Goal: Task Accomplishment & Management: Use online tool/utility

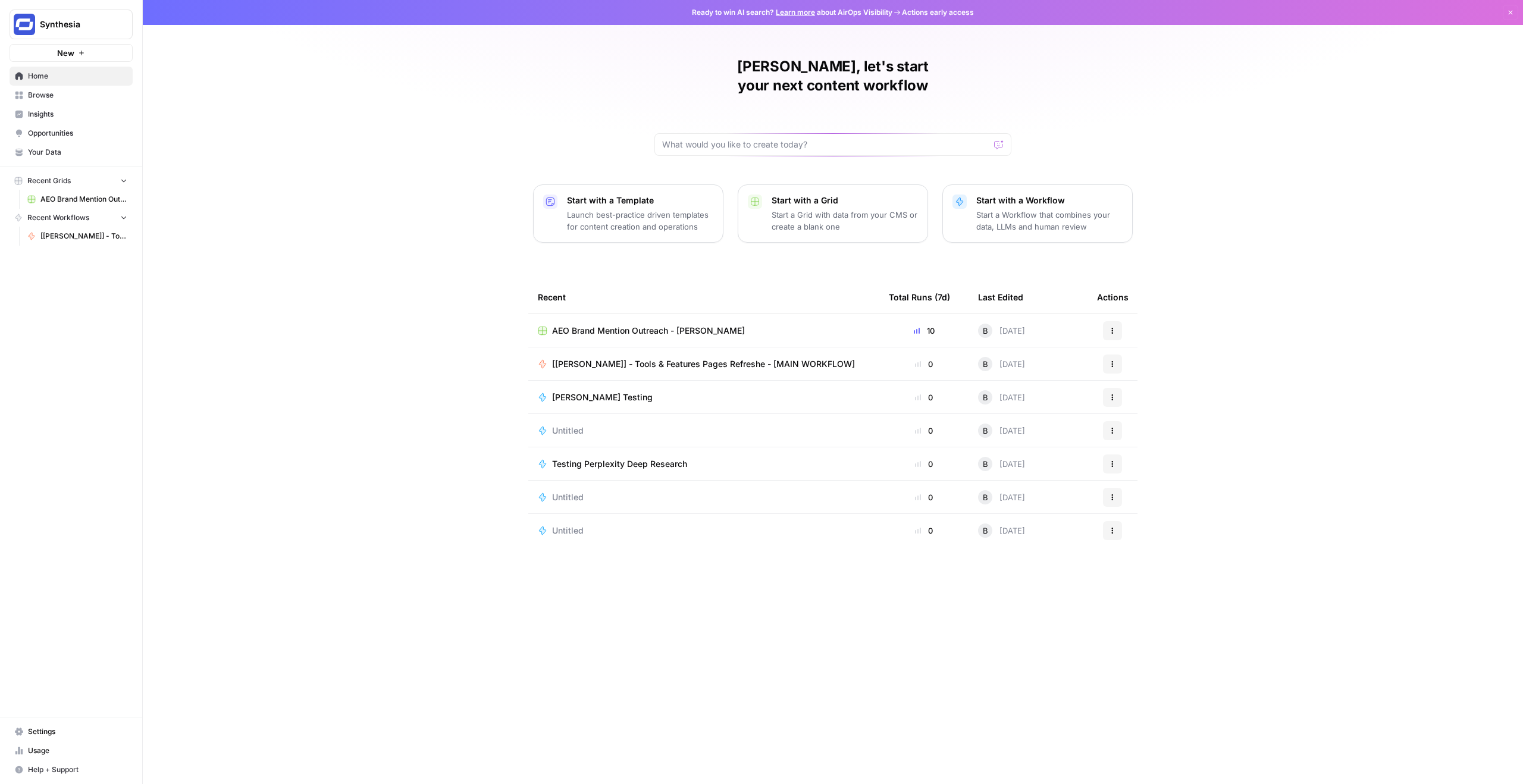
click at [639, 358] on span "[[PERSON_NAME]] - Tools & Features Pages Refreshe - [MAIN WORKFLOW]" at bounding box center [703, 364] width 303 height 12
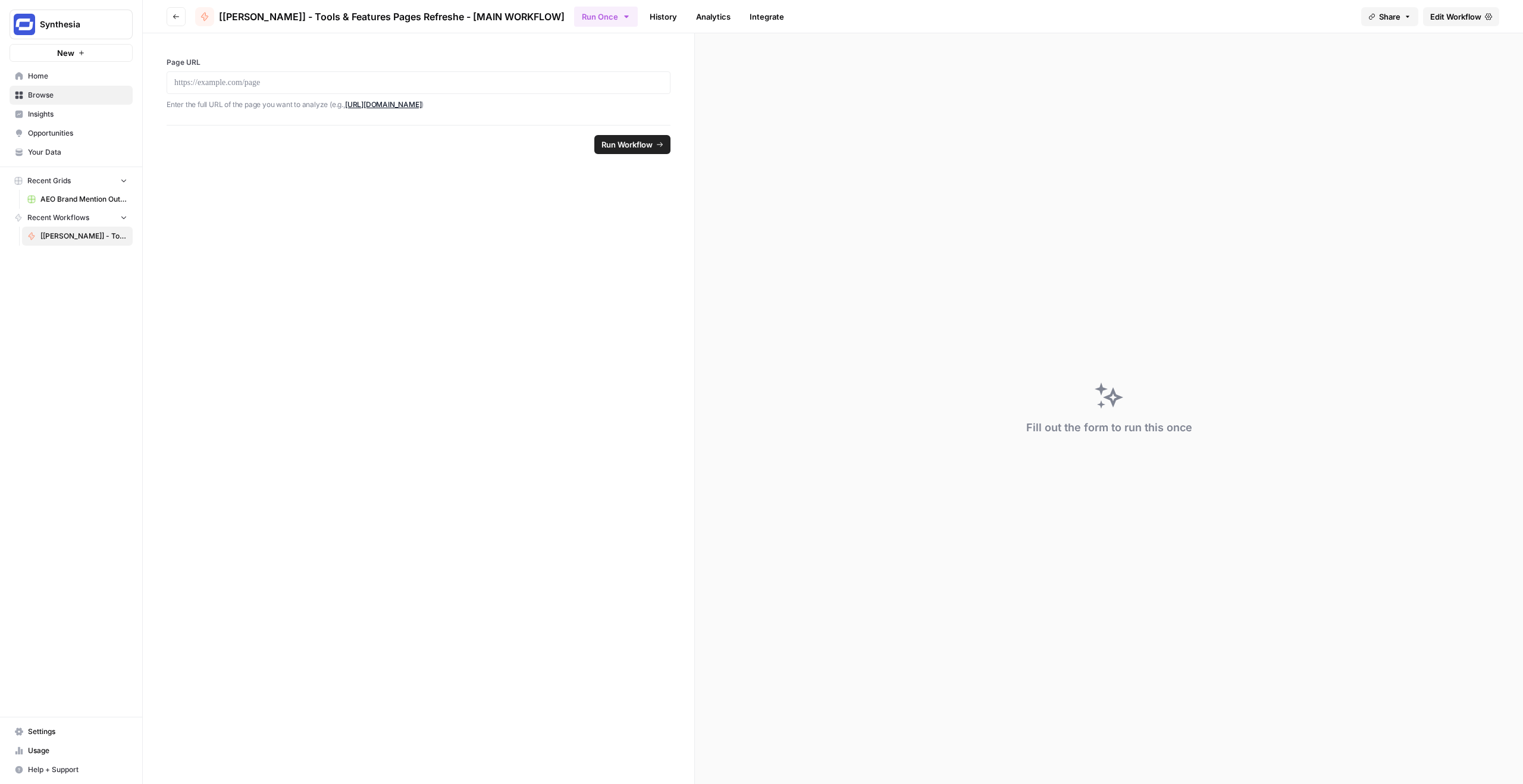
click at [1451, 13] on span "Edit Workflow" at bounding box center [1456, 17] width 51 height 12
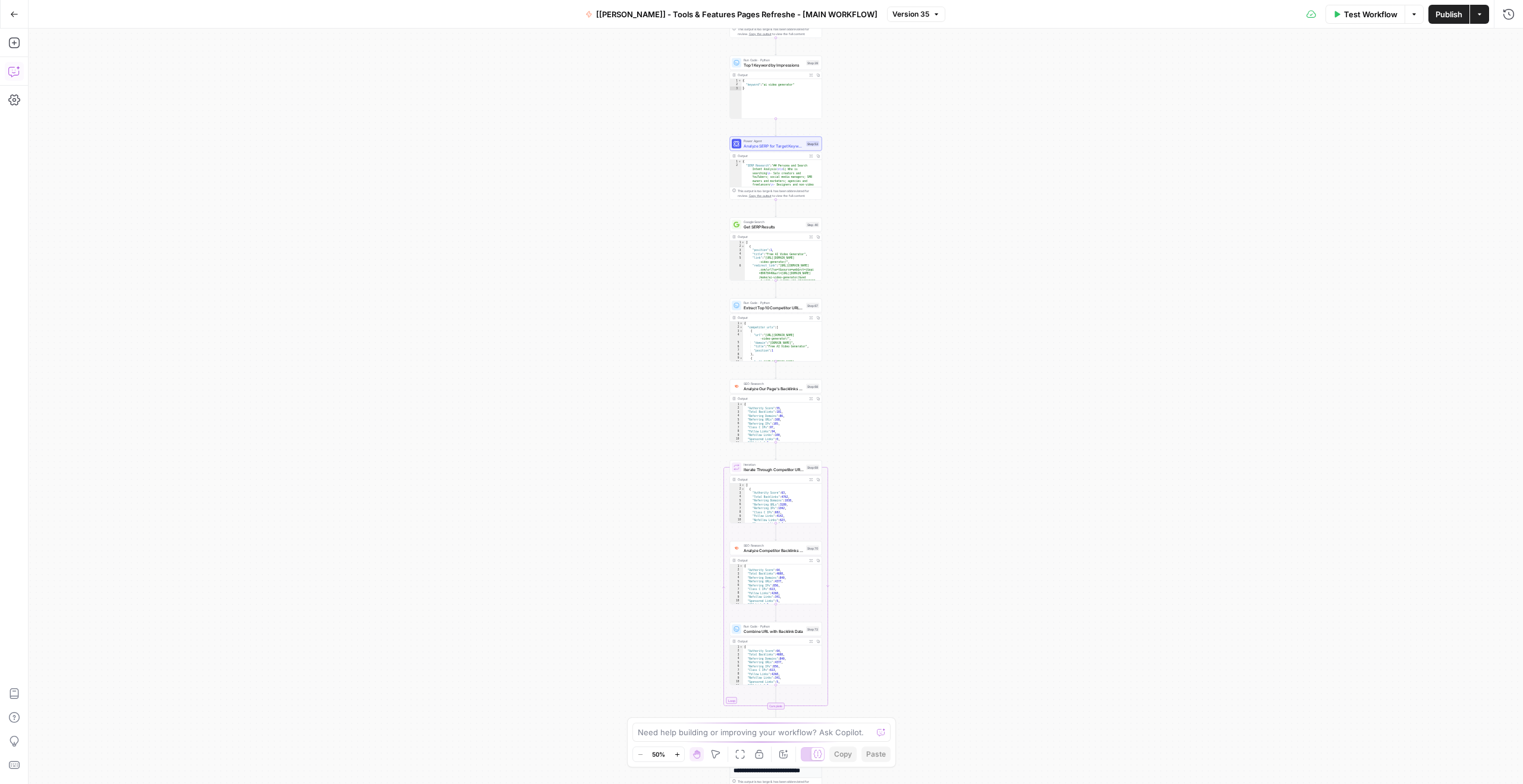
click at [11, 74] on icon "button" at bounding box center [14, 72] width 12 height 12
click at [266, 37] on button "Close" at bounding box center [265, 43] width 15 height 15
